Goal: Task Accomplishment & Management: Complete application form

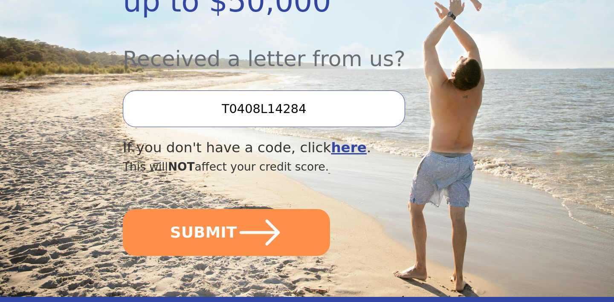
scroll to position [295, 0]
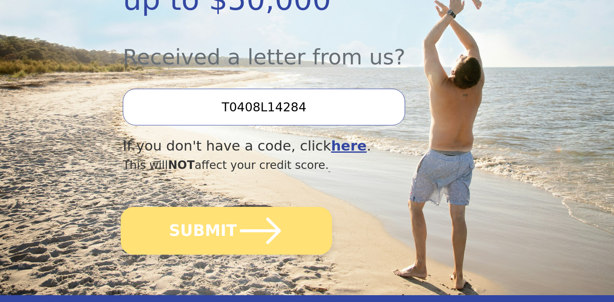
click at [212, 220] on button "SUBMIT" at bounding box center [227, 231] width 212 height 48
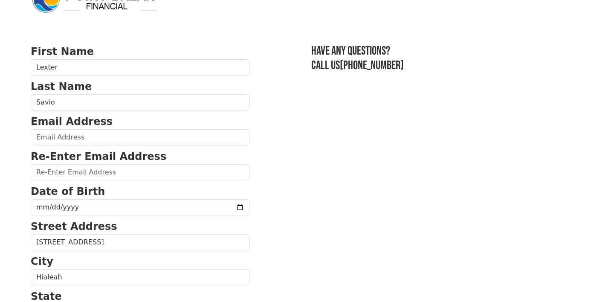
scroll to position [25, 0]
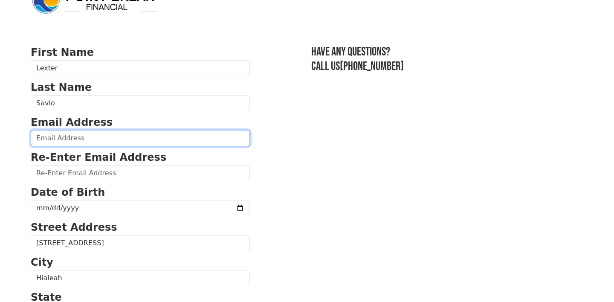
click at [75, 141] on input "email" at bounding box center [140, 138] width 219 height 16
type input "[EMAIL_ADDRESS][DOMAIN_NAME]"
type input "(786) 803-1466"
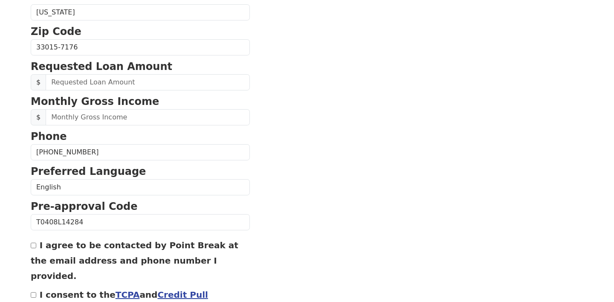
scroll to position [327, 0]
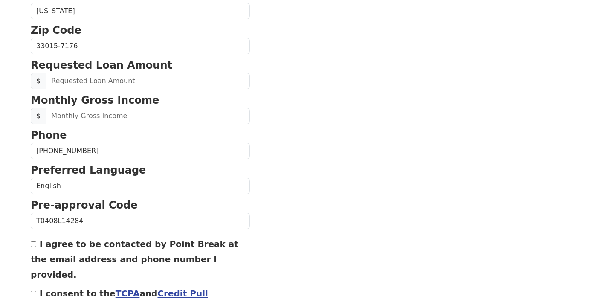
click at [277, 158] on section "First Name Lexter Last Name Savio Email Address savio9203@gmail.com Re-Enter Em…" at bounding box center [307, 47] width 553 height 608
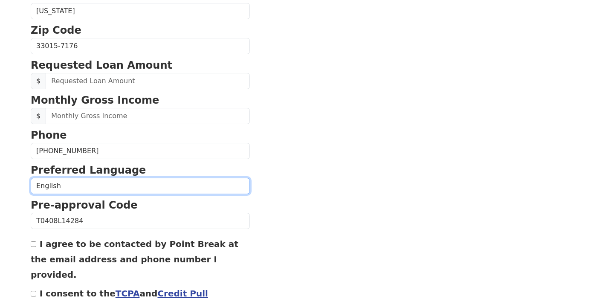
click at [145, 188] on select "English Spanish" at bounding box center [140, 186] width 219 height 16
select select "Spanish"
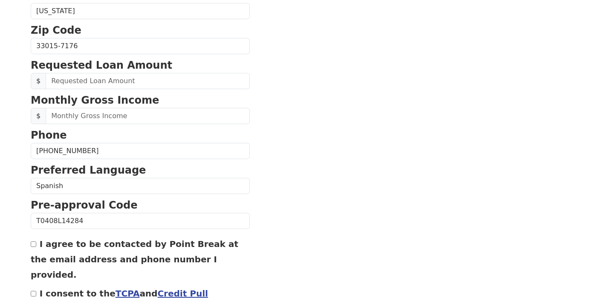
click at [276, 187] on section "First Name Lexter Last Name Savio Email Address savio9203@gmail.com Re-Enter Em…" at bounding box center [307, 47] width 553 height 608
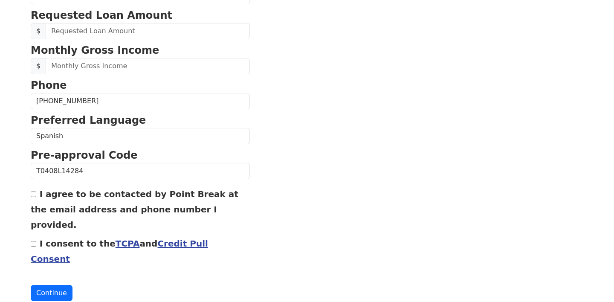
click at [98, 214] on label "I agree to be contacted by Point Break at the email address and phone number I …" at bounding box center [135, 209] width 208 height 41
click at [36, 197] on input "I agree to be contacted by Point Break at the email address and phone number I …" at bounding box center [34, 195] width 6 height 6
checkbox input "true"
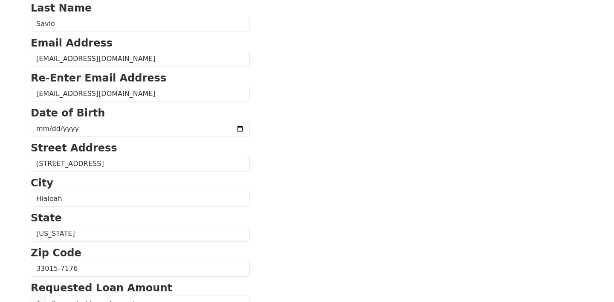
scroll to position [102, 0]
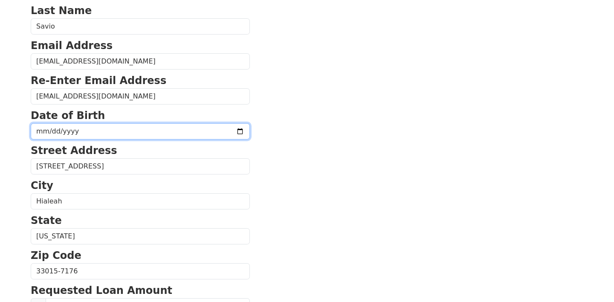
click at [122, 129] on input "date" at bounding box center [140, 131] width 219 height 16
type input "1992-03-28"
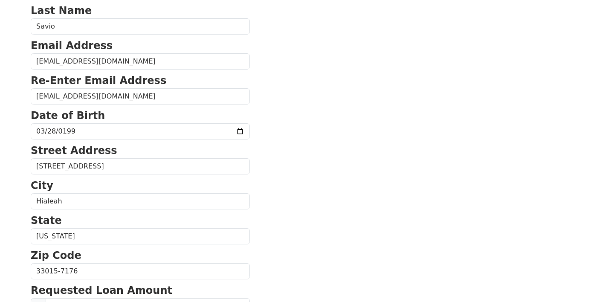
click at [297, 138] on section "First Name Lexter Last Name Savio Email Address savio9203@gmail.com Re-Enter Em…" at bounding box center [307, 272] width 553 height 608
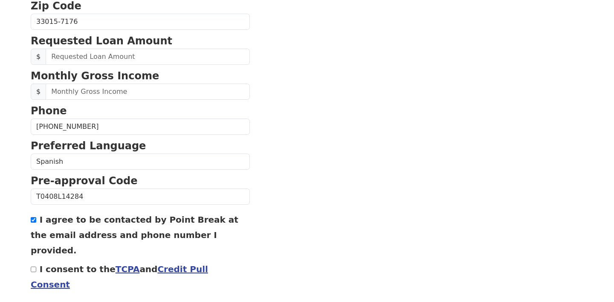
scroll to position [377, 0]
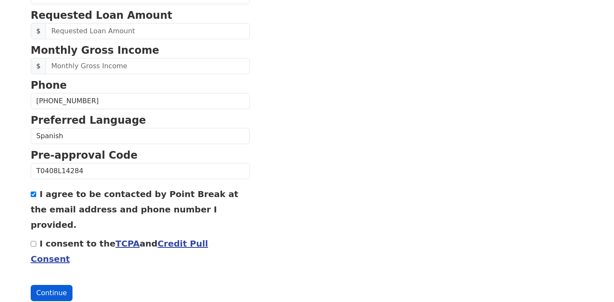
click at [40, 285] on button "Continue" at bounding box center [52, 293] width 42 height 16
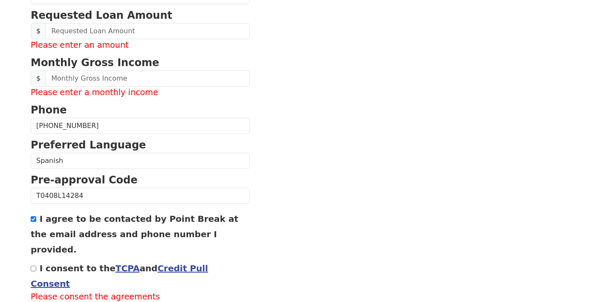
click at [33, 260] on div "I consent to the TCPA and Credit Pull Consent Please consent the agreements" at bounding box center [140, 281] width 219 height 43
click at [34, 266] on input "I consent to the TCPA and Credit Pull Consent" at bounding box center [34, 269] width 6 height 6
checkbox input "true"
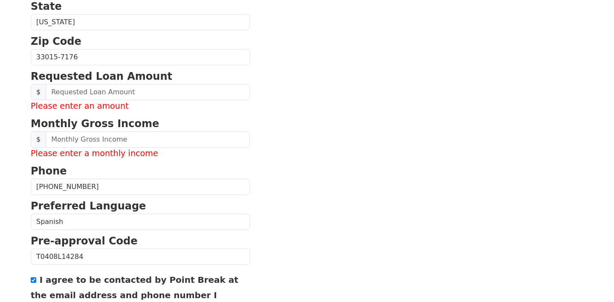
scroll to position [314, 0]
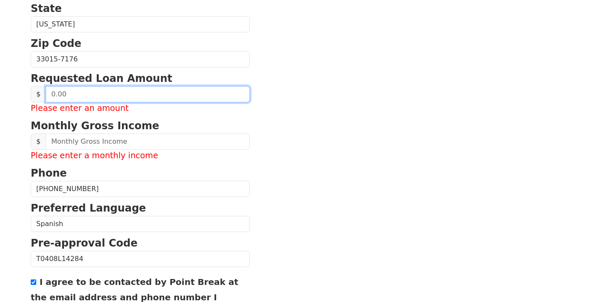
click at [140, 94] on input "text" at bounding box center [148, 94] width 204 height 16
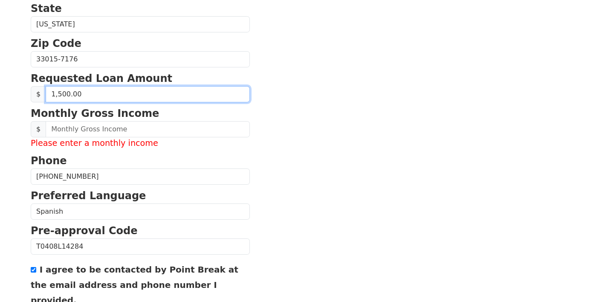
type input "15,000.00"
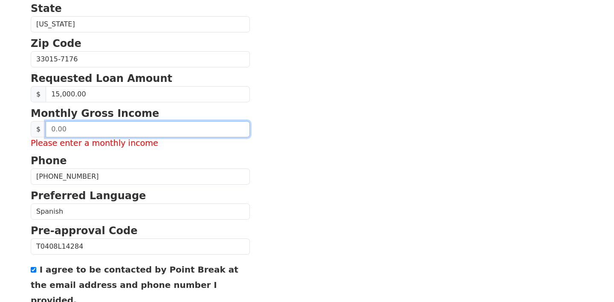
click at [114, 127] on input "text" at bounding box center [148, 129] width 204 height 16
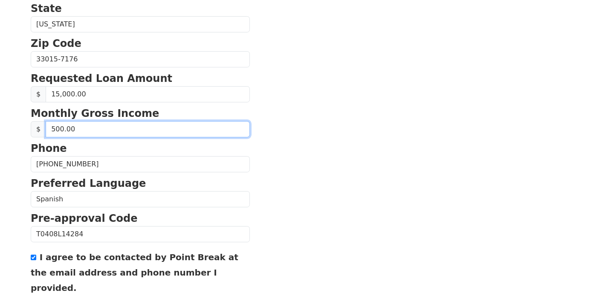
type input "5,000.00"
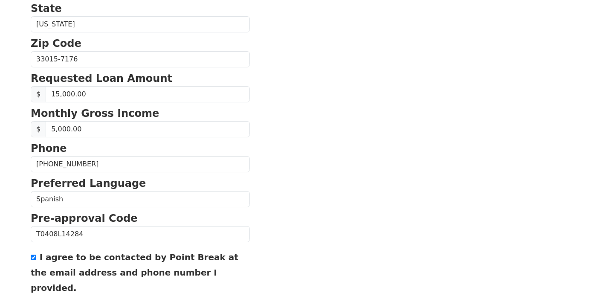
click at [360, 105] on section "First Name Lexter Last Name Savio Email Address savio9203@gmail.com Re-Enter Em…" at bounding box center [307, 60] width 553 height 608
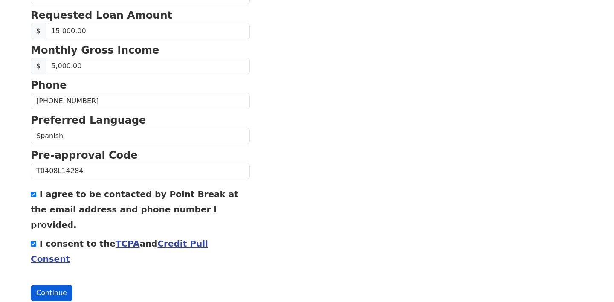
click at [63, 285] on button "Continue" at bounding box center [52, 293] width 42 height 16
